Goal: Task Accomplishment & Management: Manage account settings

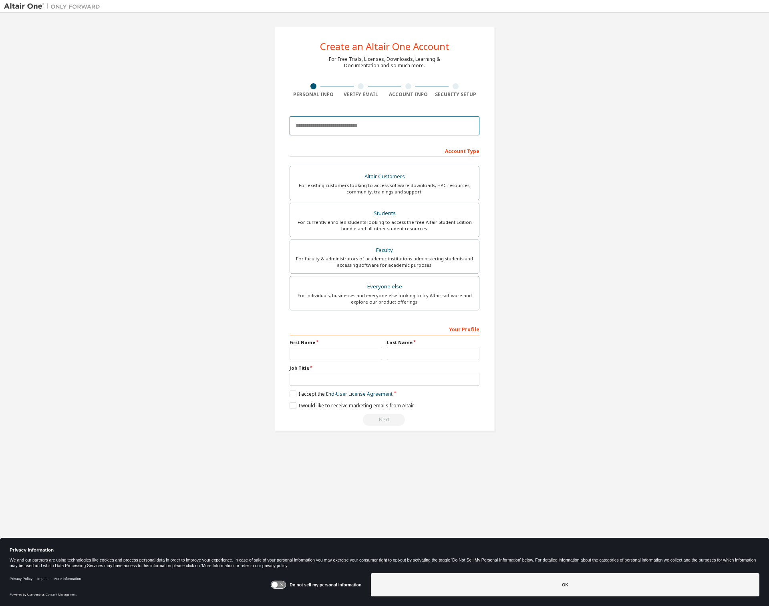
click at [314, 129] on input "email" at bounding box center [385, 125] width 190 height 19
type input "**********"
click at [382, 232] on label "Students For currently enrolled students looking to access the free Altair Stud…" at bounding box center [385, 220] width 190 height 34
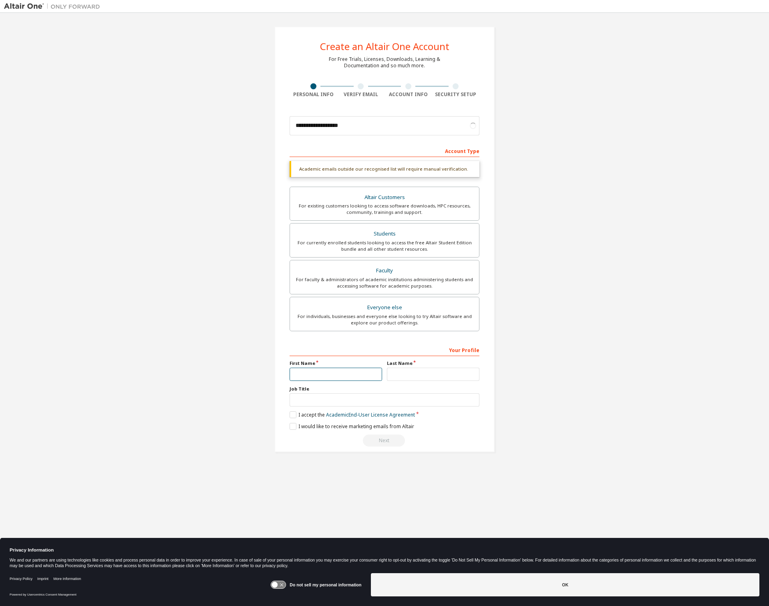
click at [334, 373] on input "text" at bounding box center [336, 374] width 93 height 13
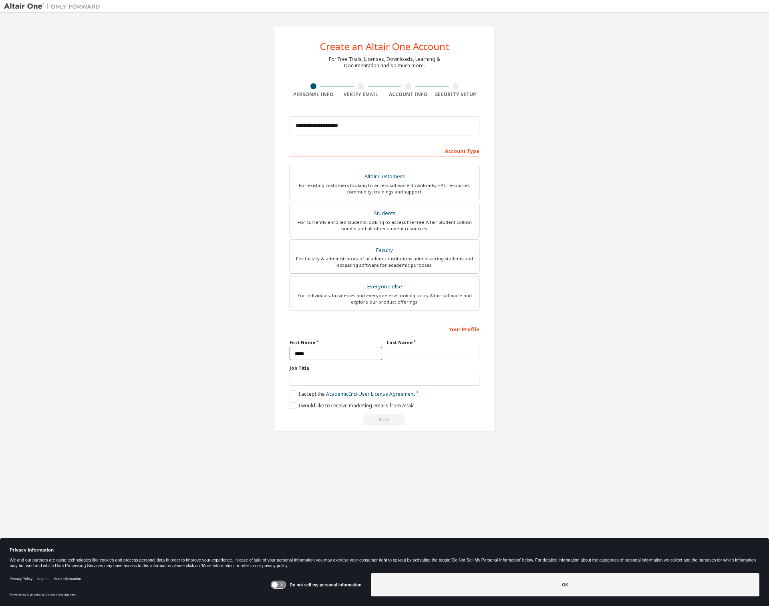
type input "****"
click at [414, 351] on input "text" at bounding box center [433, 353] width 93 height 13
type input "********"
click at [342, 381] on input "text" at bounding box center [385, 379] width 190 height 13
click at [293, 395] on label "I accept the Academic End-User License Agreement" at bounding box center [352, 394] width 125 height 7
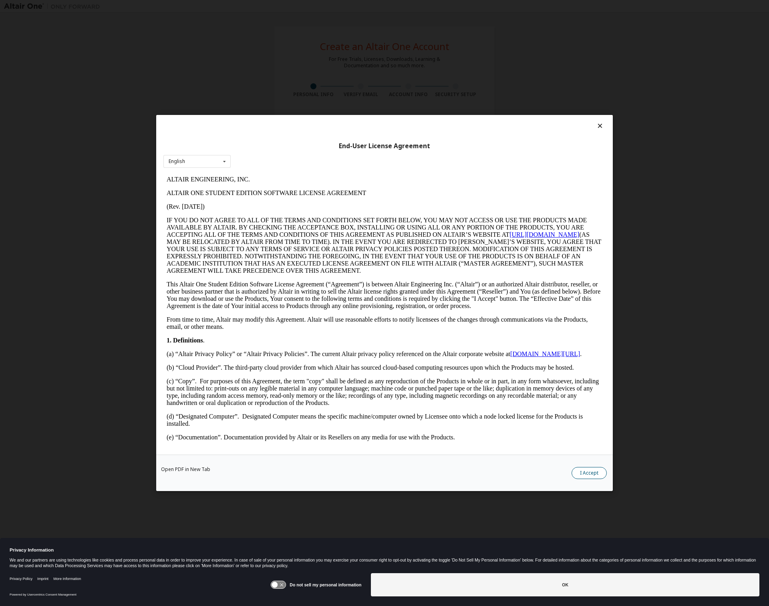
click at [590, 473] on button "I Accept" at bounding box center [589, 473] width 35 height 12
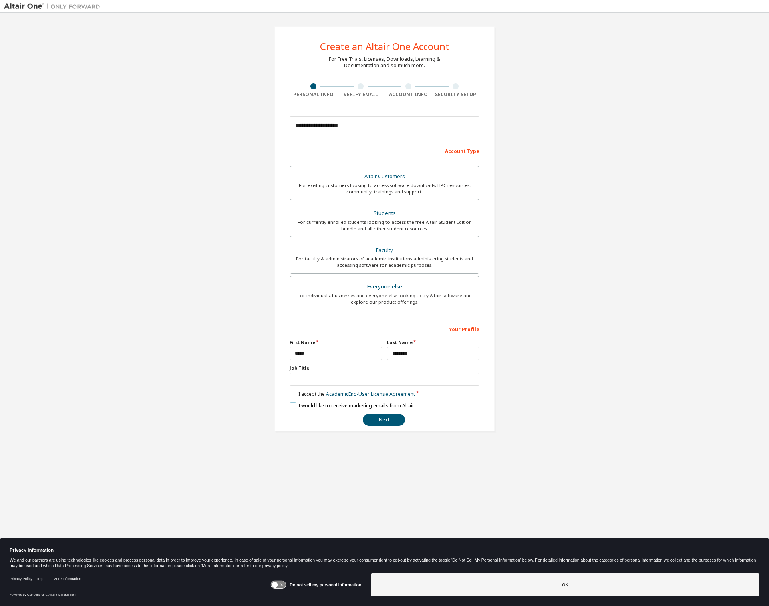
click at [293, 405] on label "I would like to receive marketing emails from Altair" at bounding box center [352, 405] width 125 height 7
click at [385, 415] on button "Next" at bounding box center [384, 420] width 42 height 12
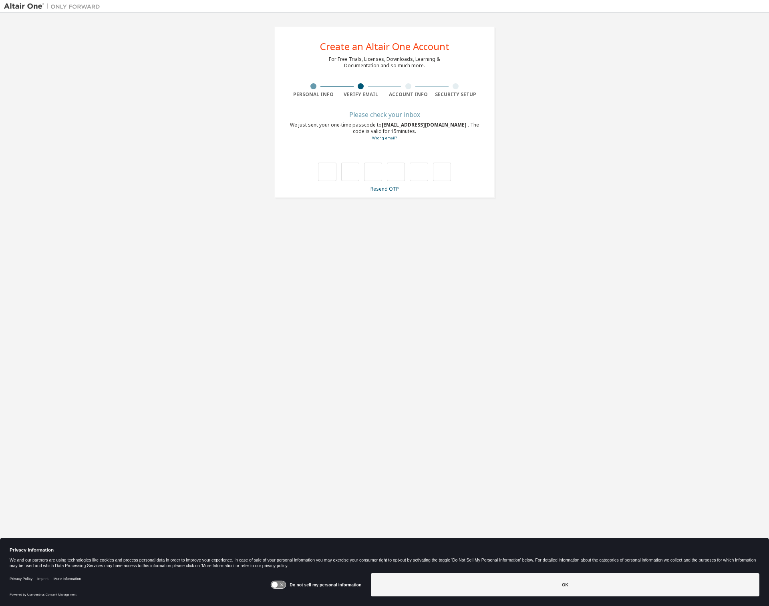
type input "*"
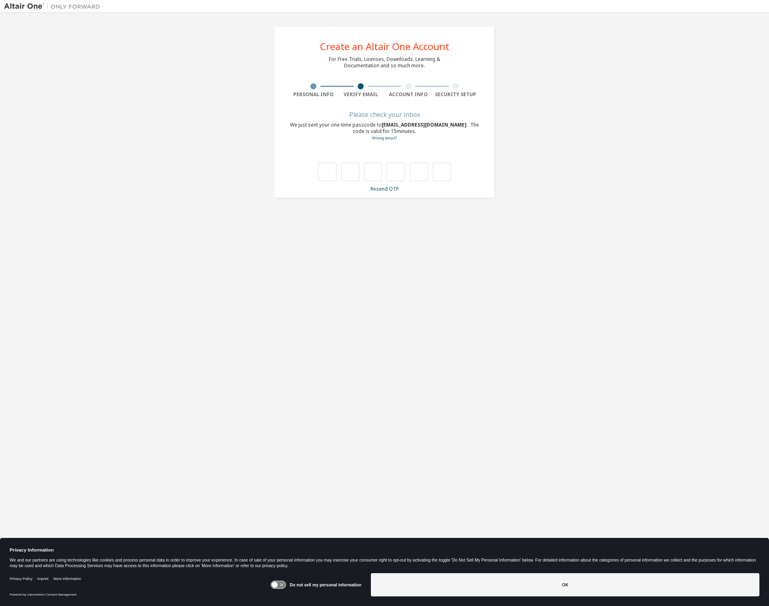
type input "*"
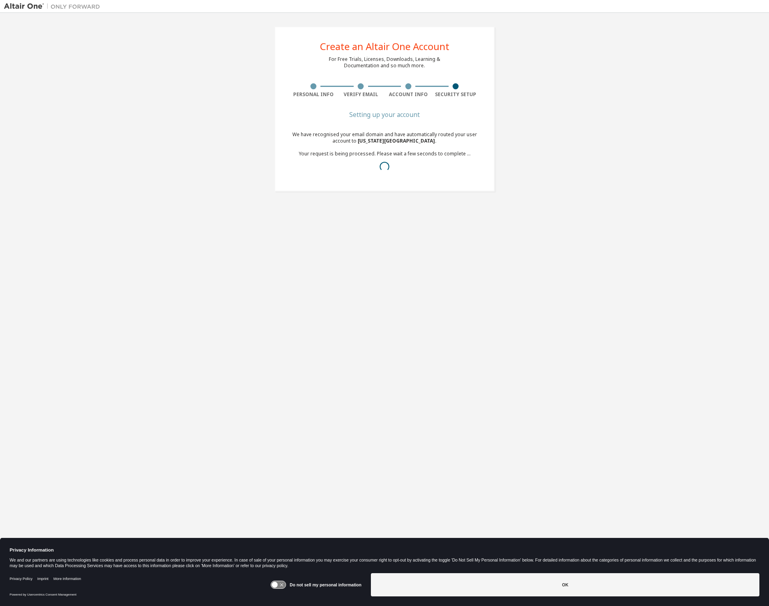
click at [528, 166] on div "Create an Altair One Account For Free Trials, Licenses, Downloads, Learning & D…" at bounding box center [384, 109] width 761 height 184
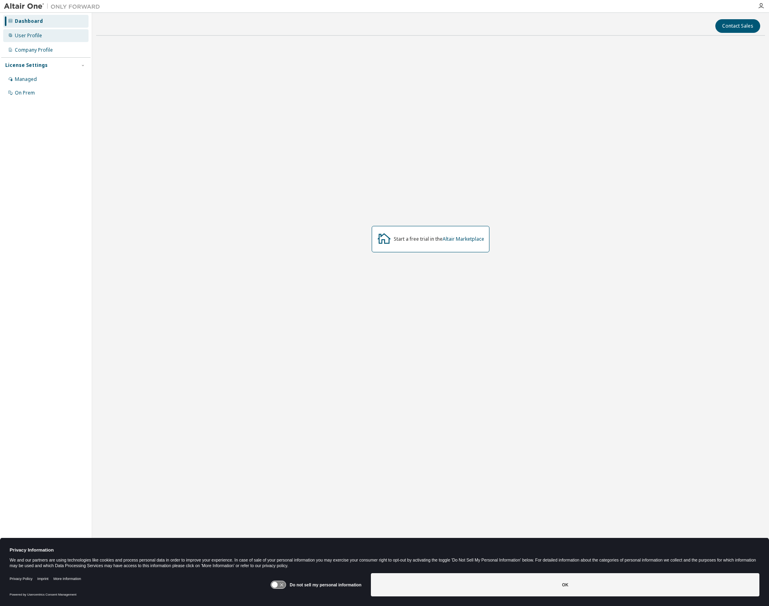
click at [32, 32] on div "User Profile" at bounding box center [28, 35] width 27 height 6
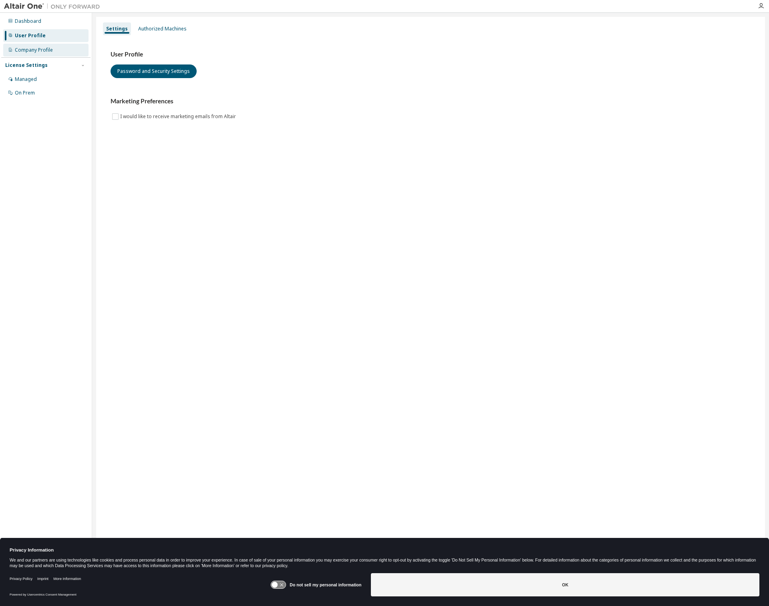
click at [42, 53] on div "Company Profile" at bounding box center [34, 50] width 38 height 6
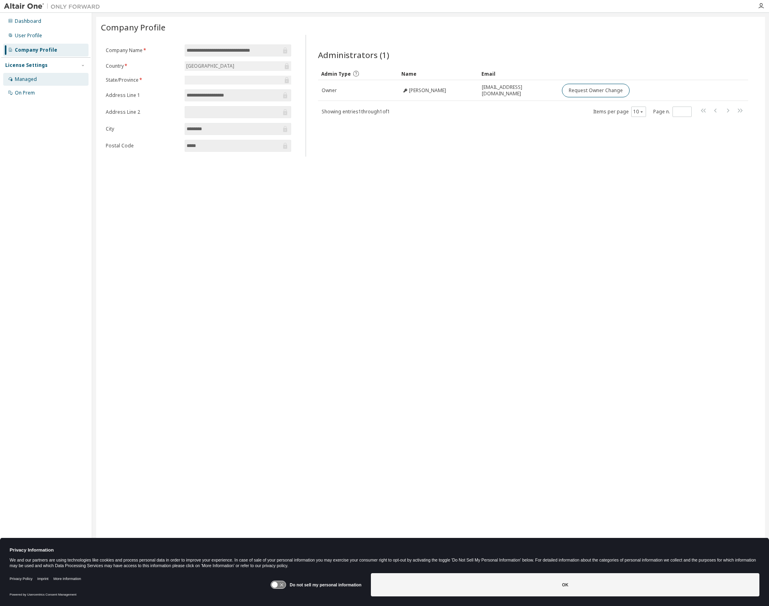
click at [52, 84] on div "Managed" at bounding box center [45, 79] width 85 height 13
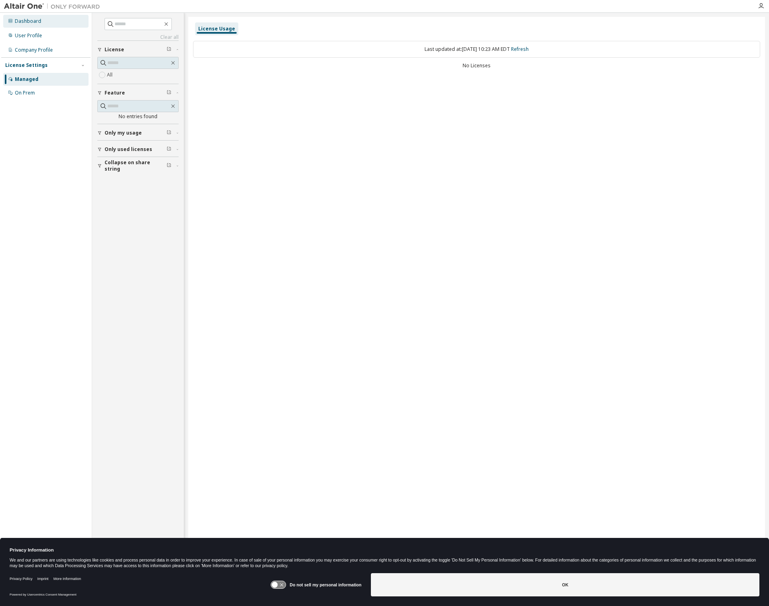
click at [54, 22] on div "Dashboard" at bounding box center [45, 21] width 85 height 13
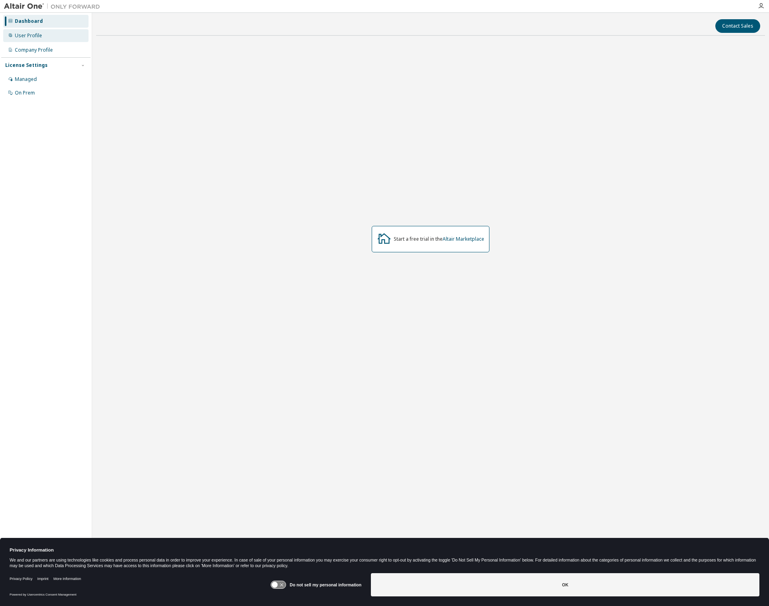
click at [51, 37] on div "User Profile" at bounding box center [45, 35] width 85 height 13
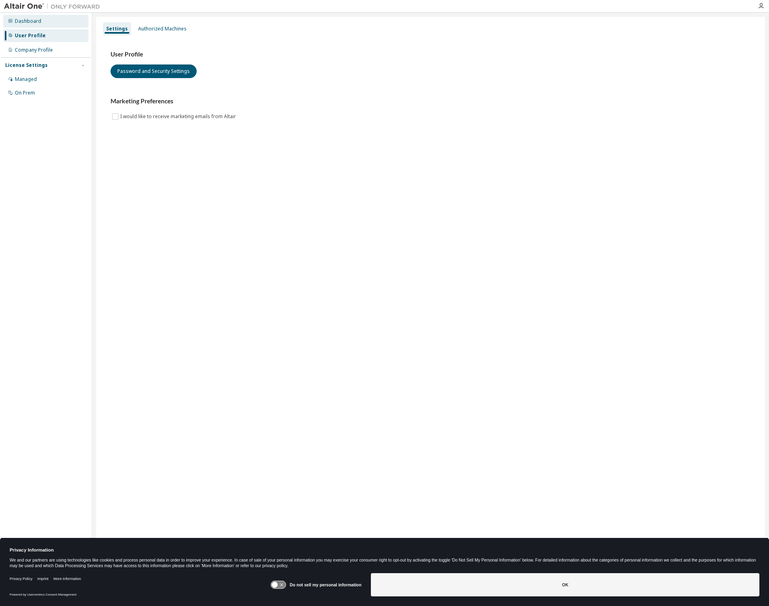
click at [48, 24] on div "Dashboard" at bounding box center [45, 21] width 85 height 13
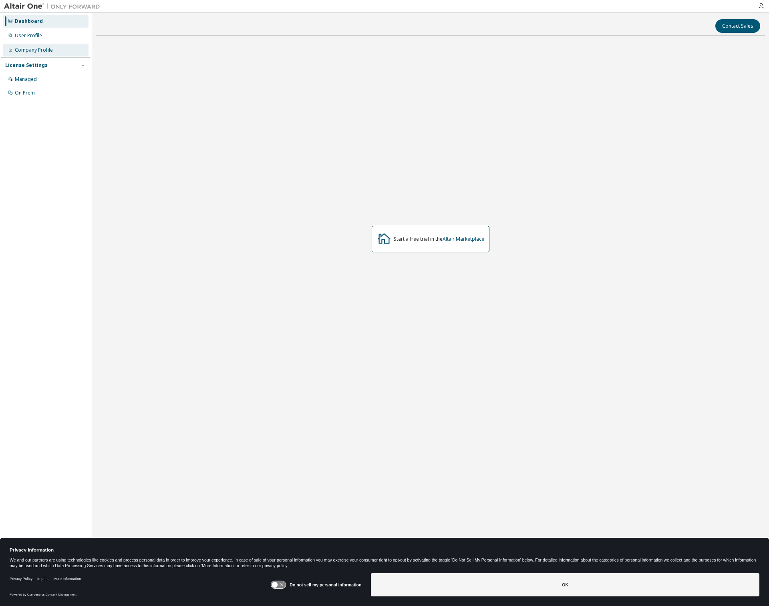
click at [40, 48] on div "Company Profile" at bounding box center [34, 50] width 38 height 6
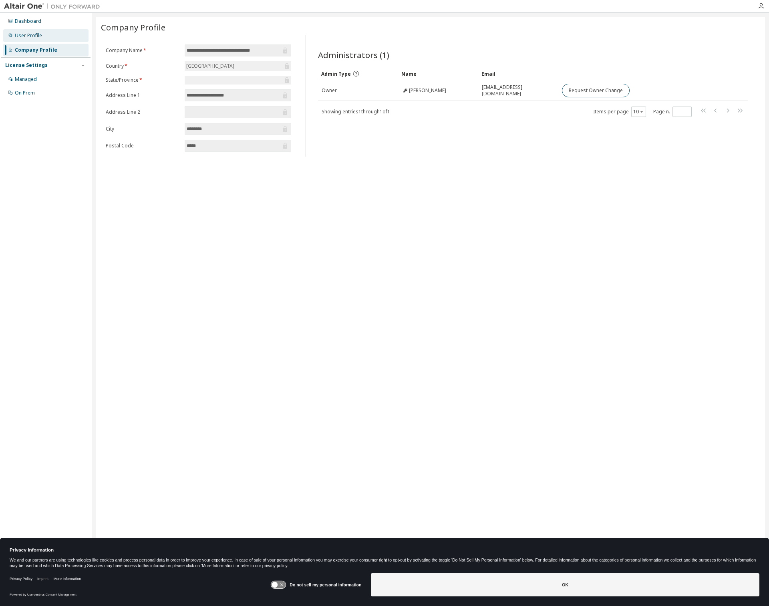
click at [33, 31] on div "User Profile" at bounding box center [45, 35] width 85 height 13
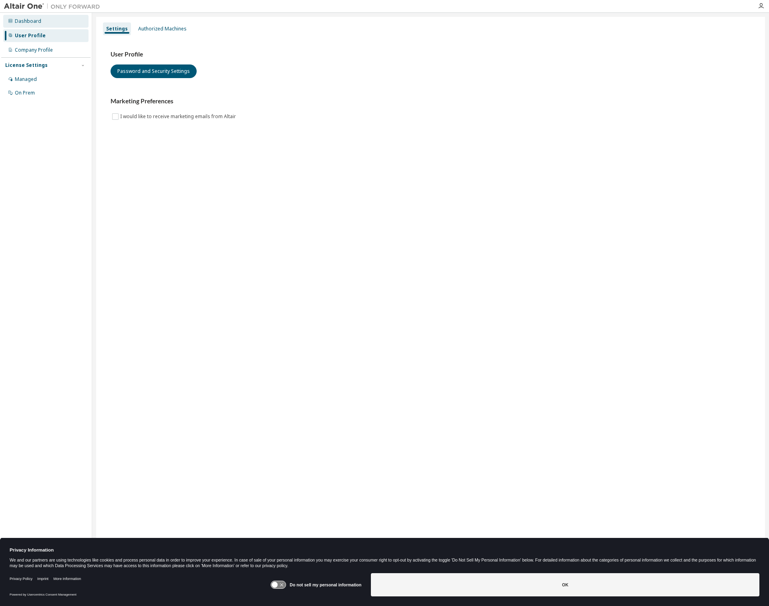
click at [32, 24] on div "Dashboard" at bounding box center [28, 21] width 26 height 6
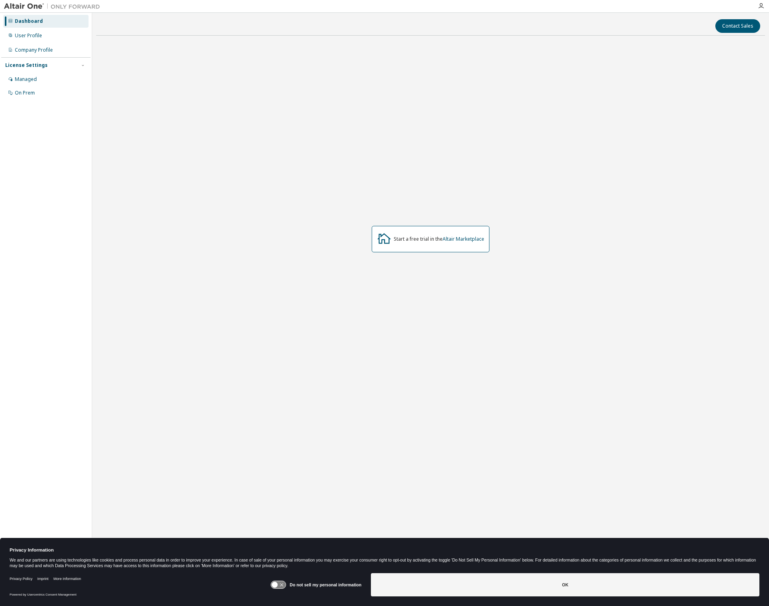
click at [32, 16] on div "Dashboard" at bounding box center [45, 21] width 85 height 13
click at [425, 256] on div "Start a free trial in the Altair Marketplace" at bounding box center [430, 239] width 669 height 394
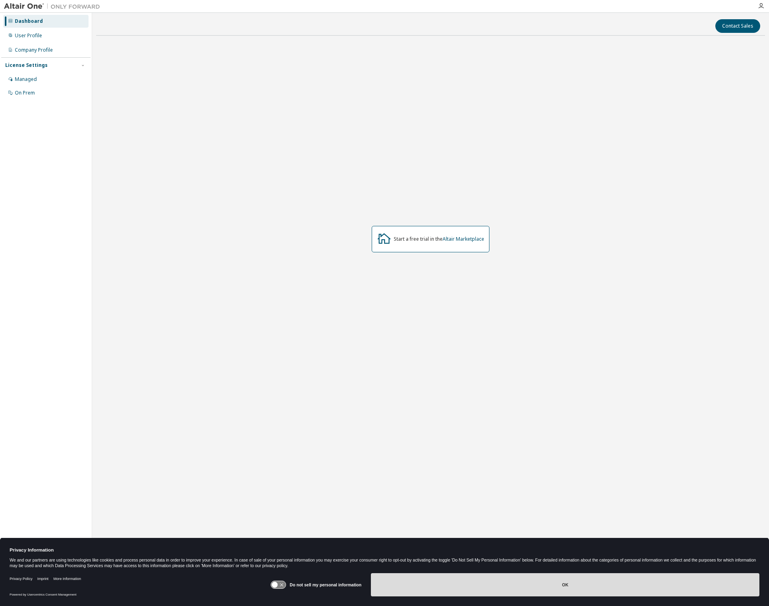
click at [640, 591] on button "OK" at bounding box center [565, 584] width 389 height 23
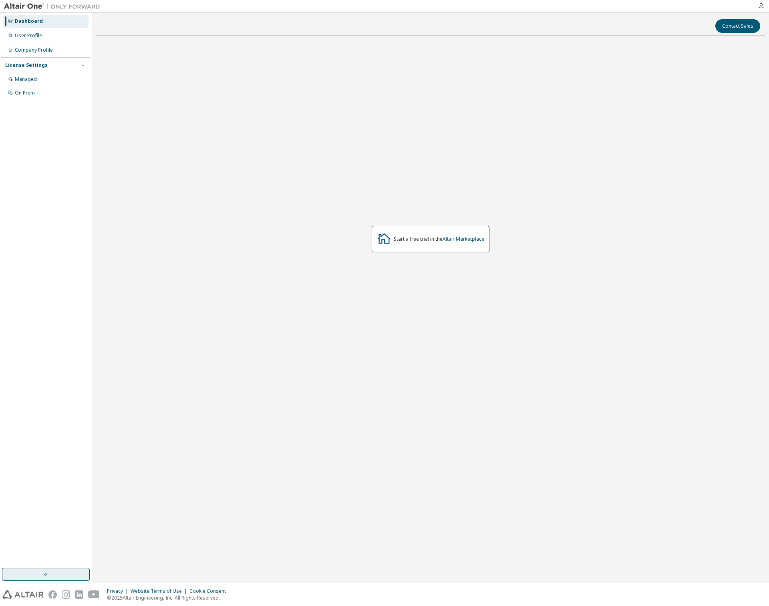
click at [43, 573] on icon "button" at bounding box center [46, 574] width 6 height 6
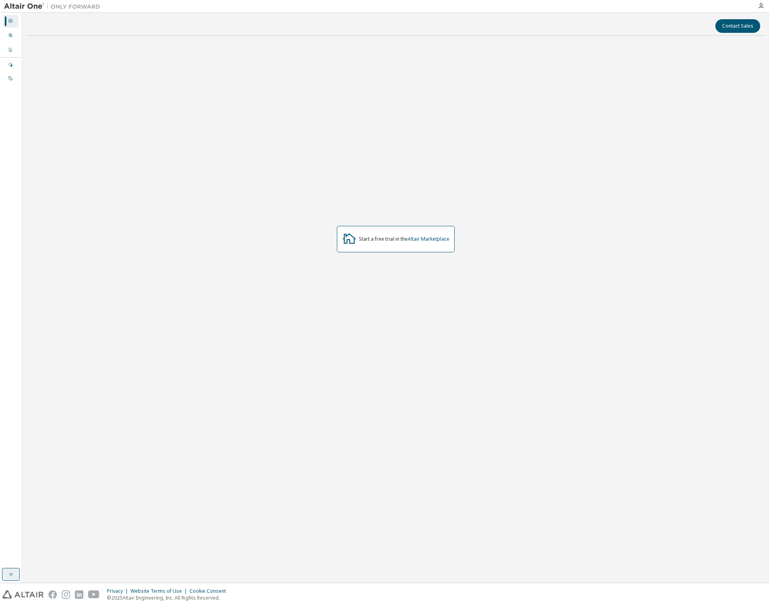
click at [8, 571] on icon "button" at bounding box center [11, 574] width 6 height 6
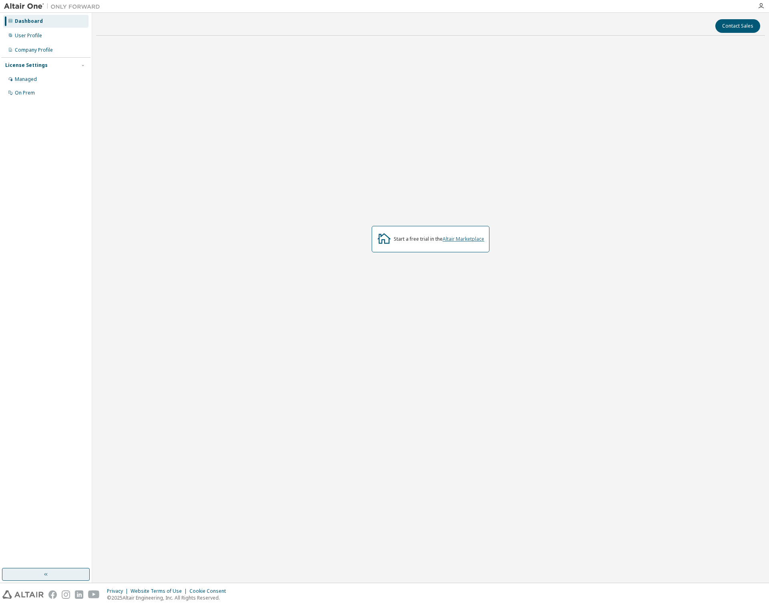
click at [450, 239] on link "Altair Marketplace" at bounding box center [464, 239] width 42 height 7
